Goal: Navigation & Orientation: Find specific page/section

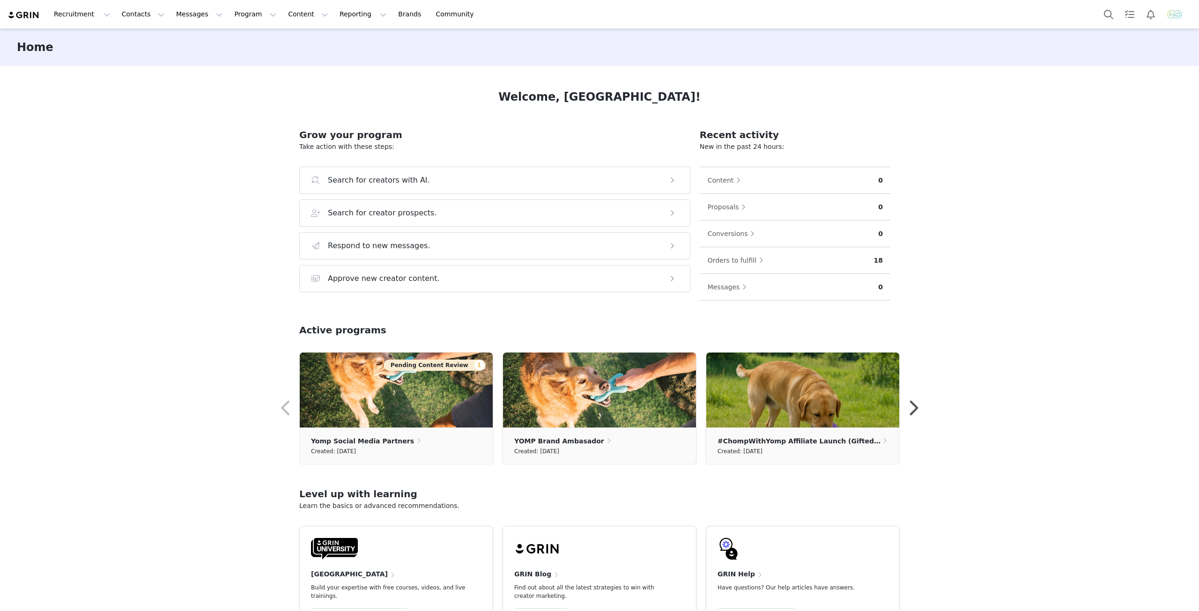
click at [1174, 20] on img "Profile" at bounding box center [1174, 14] width 15 height 15
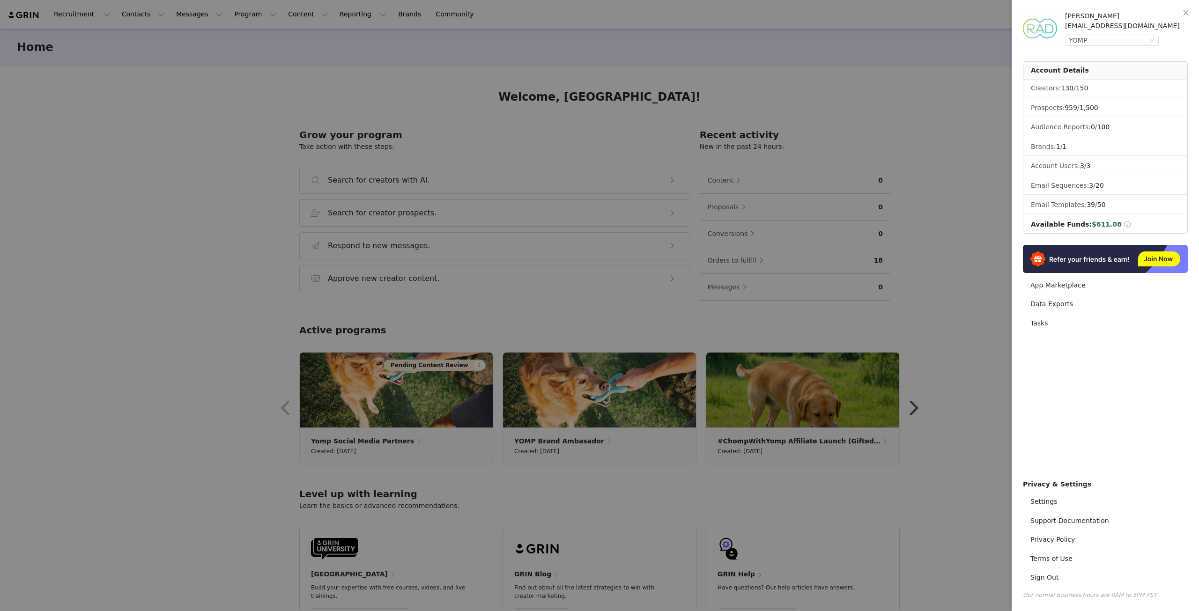
click at [863, 93] on div at bounding box center [599, 305] width 1199 height 611
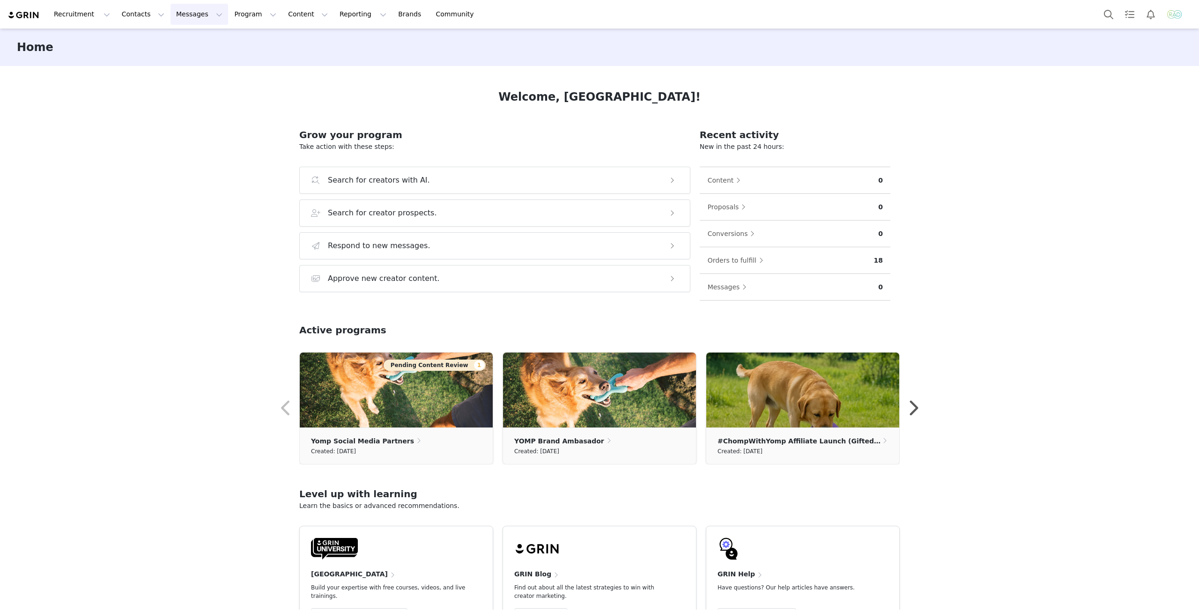
click at [171, 11] on button "Messages Messages" at bounding box center [200, 14] width 58 height 21
click at [178, 55] on p "Inbox" at bounding box center [172, 59] width 18 height 10
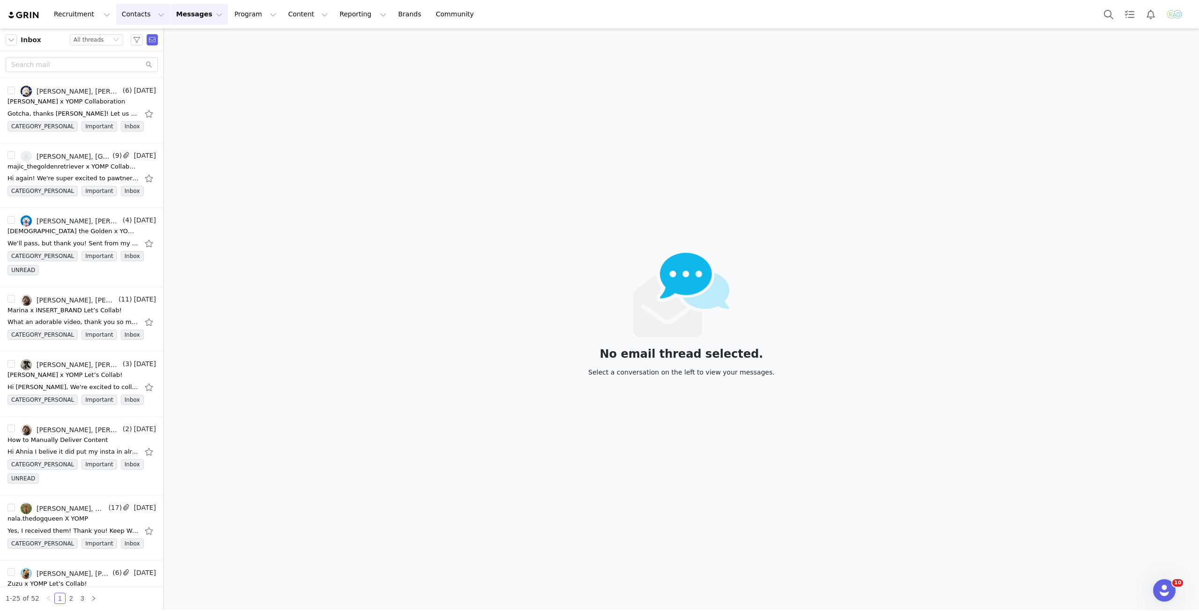
click at [141, 22] on button "Contacts Contacts" at bounding box center [143, 14] width 54 height 21
click at [140, 79] on p "Applicants" at bounding box center [132, 76] width 34 height 10
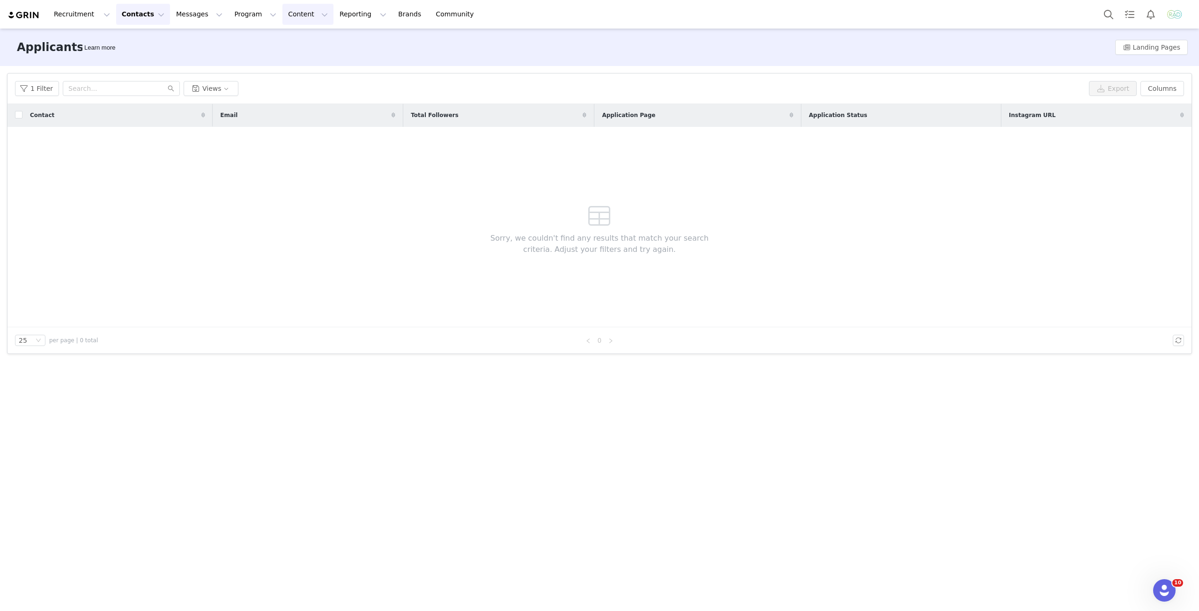
click at [282, 15] on button "Content Content" at bounding box center [307, 14] width 51 height 21
click at [229, 13] on button "Program Program" at bounding box center [255, 14] width 53 height 21
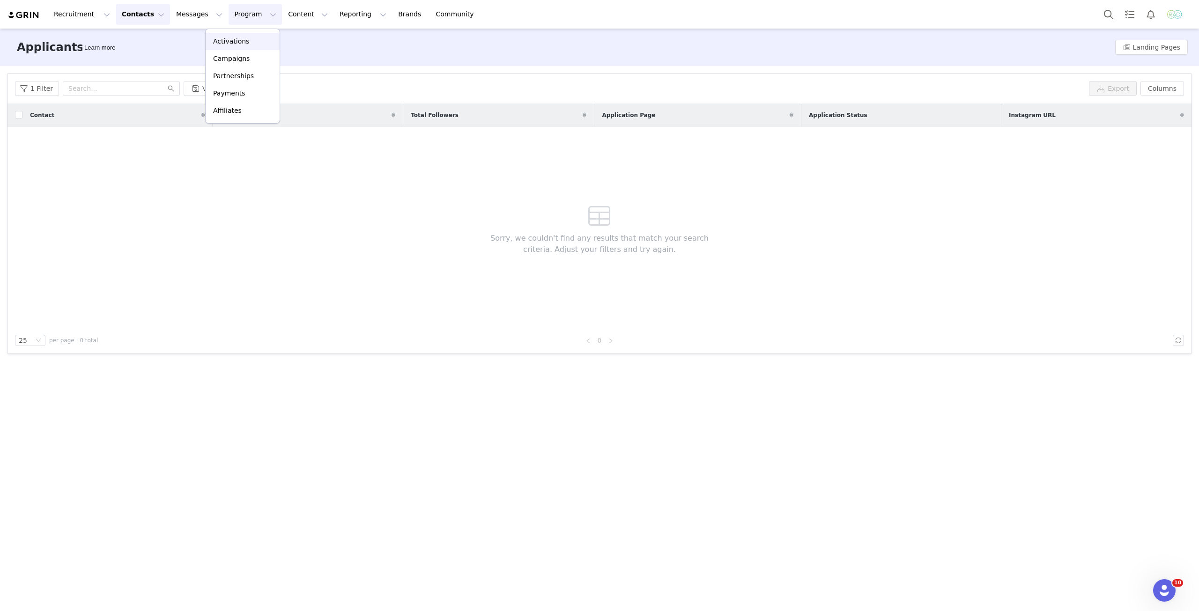
click at [223, 39] on p "Activations" at bounding box center [231, 42] width 36 height 10
